Goal: Task Accomplishment & Management: Understand process/instructions

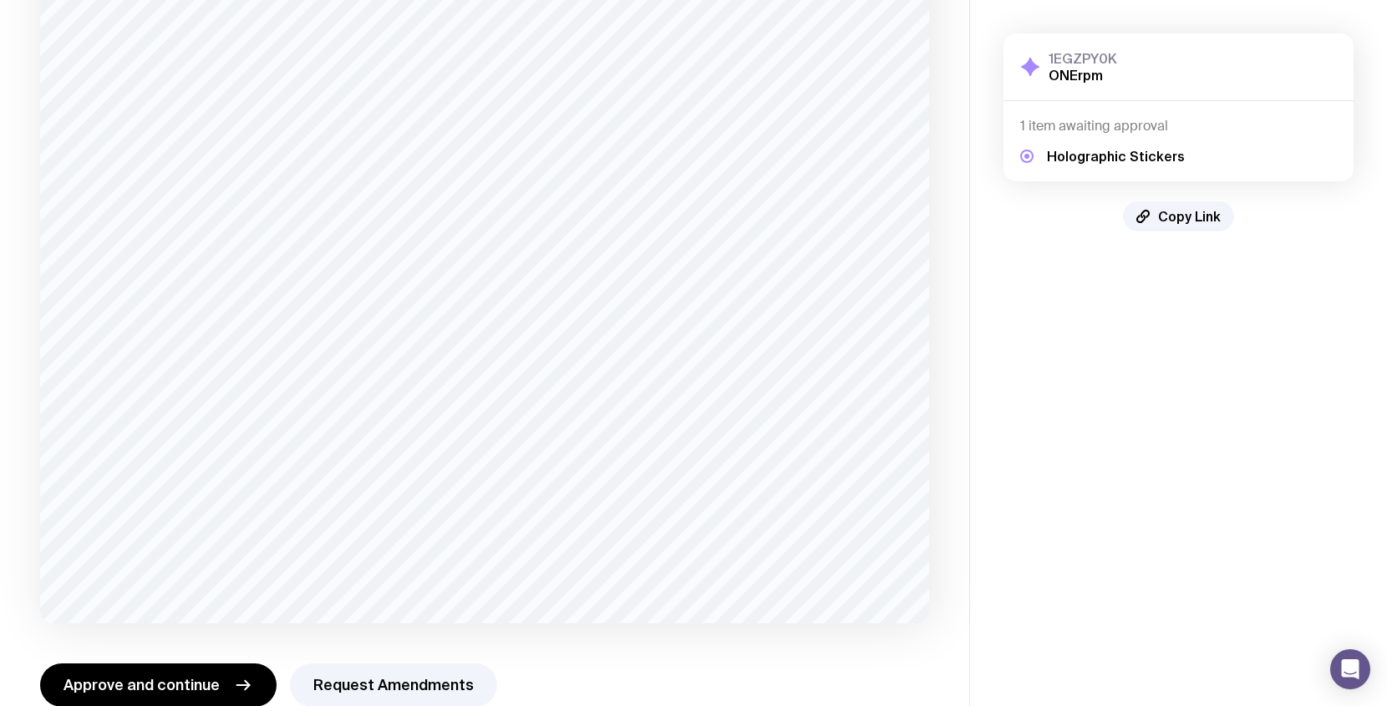
scroll to position [783, 0]
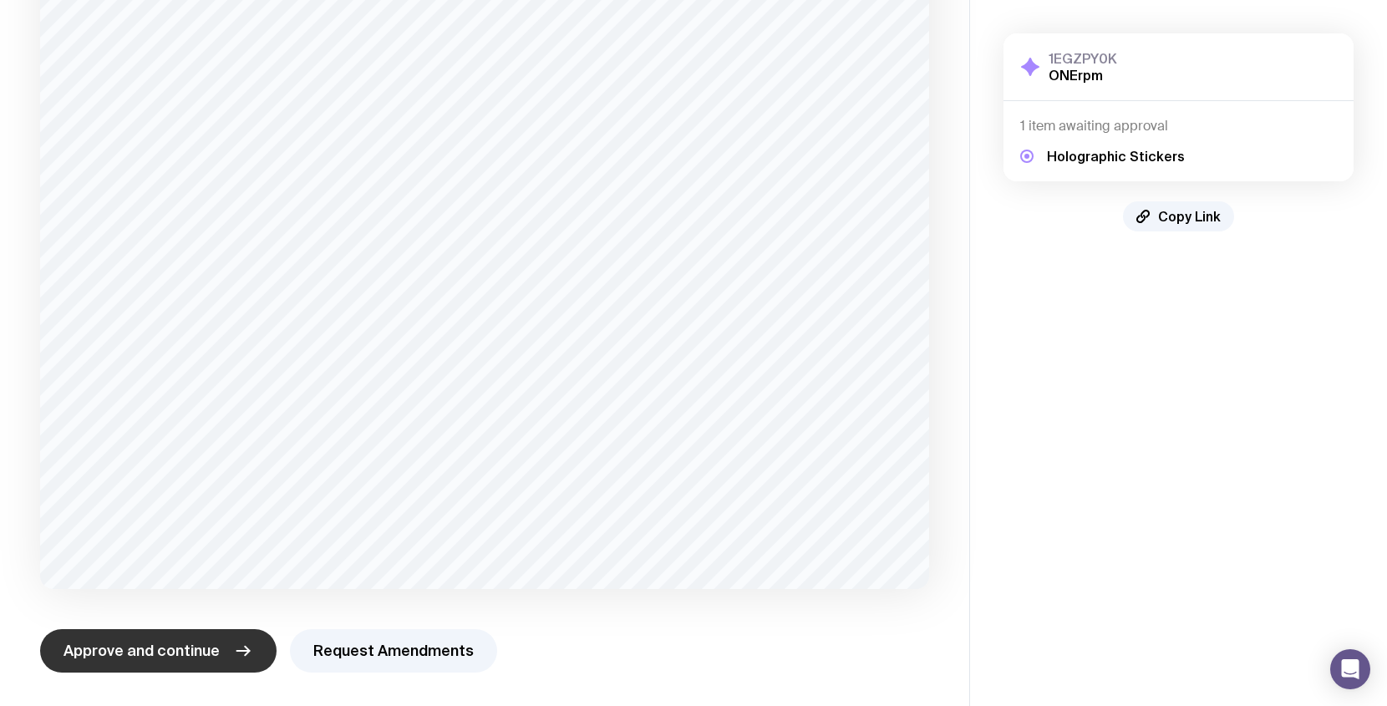
click at [238, 643] on icon "button" at bounding box center [243, 651] width 20 height 20
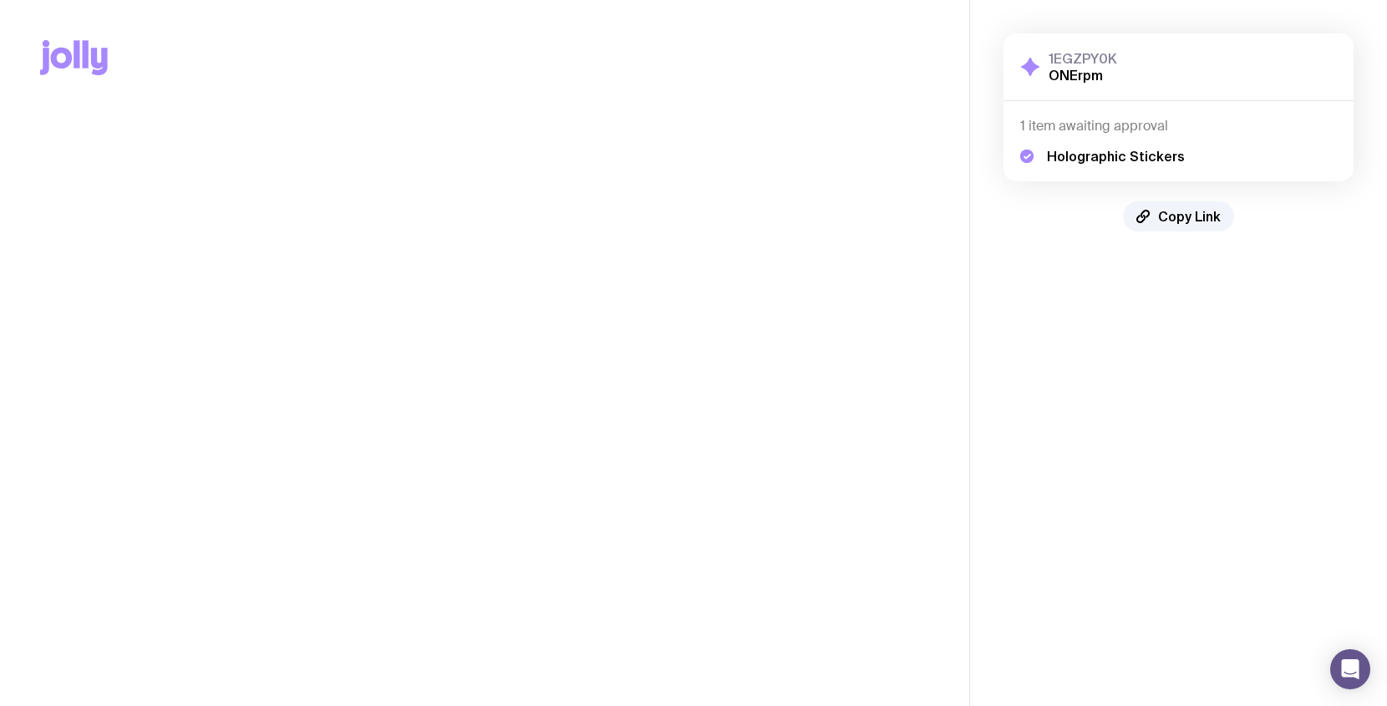
scroll to position [0, 0]
